Goal: Information Seeking & Learning: Learn about a topic

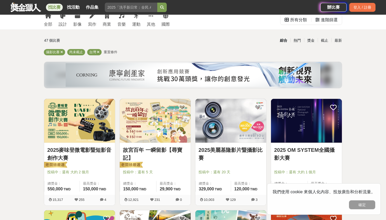
scroll to position [20, 0]
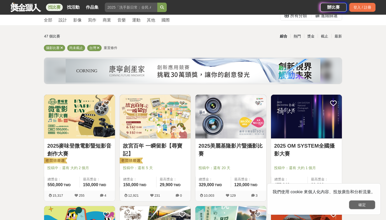
click at [360, 205] on button "確定" at bounding box center [362, 205] width 26 height 9
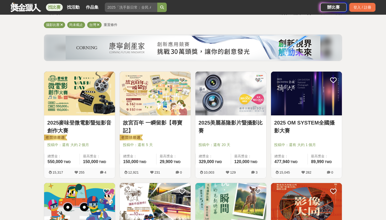
scroll to position [42, 0]
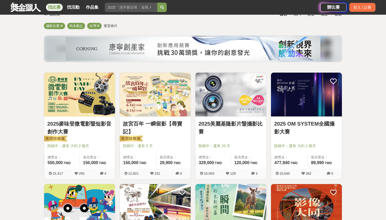
click at [308, 135] on link "2025 OM SYSTEM全國攝影大賽" at bounding box center [306, 128] width 65 height 16
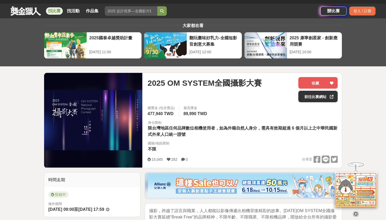
scroll to position [4, 0]
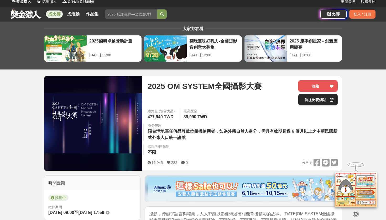
click at [320, 101] on link "前往比賽網站" at bounding box center [317, 100] width 39 height 12
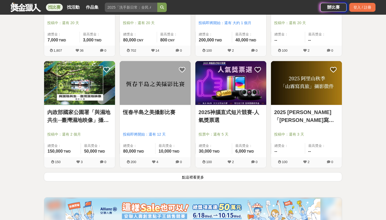
scroll to position [618, 0]
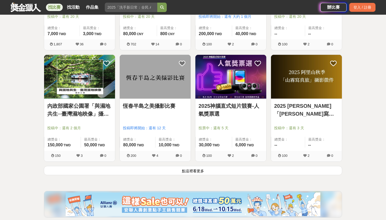
click at [149, 174] on button "點這裡看更多" at bounding box center [193, 170] width 298 height 9
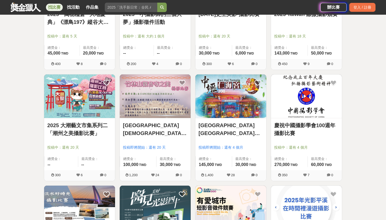
scroll to position [1046, 0]
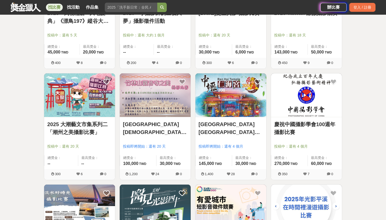
click at [295, 134] on link "慶祝中國攝影學會100週年攝影比賽" at bounding box center [306, 129] width 65 height 16
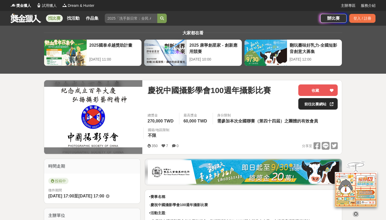
click at [314, 104] on link "前往比賽網站" at bounding box center [317, 104] width 39 height 12
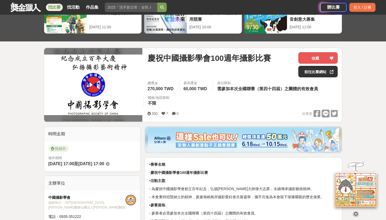
scroll to position [35, 0]
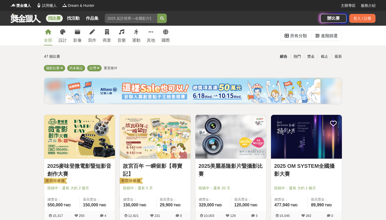
click at [47, 32] on icon at bounding box center [48, 31] width 6 height 5
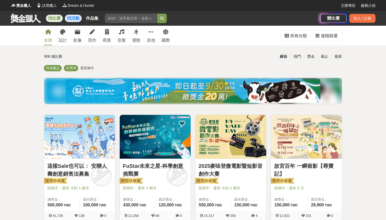
click at [70, 17] on link "找活動" at bounding box center [73, 18] width 17 height 7
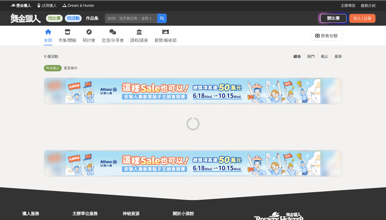
click at [56, 18] on link "找比賽" at bounding box center [54, 18] width 17 height 7
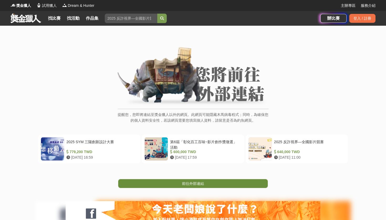
click at [186, 184] on span "前往外部連結" at bounding box center [193, 184] width 22 height 4
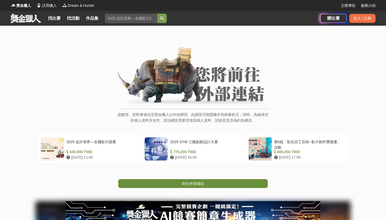
click at [206, 179] on link "前往外部連結" at bounding box center [193, 183] width 150 height 9
